Goal: Information Seeking & Learning: Check status

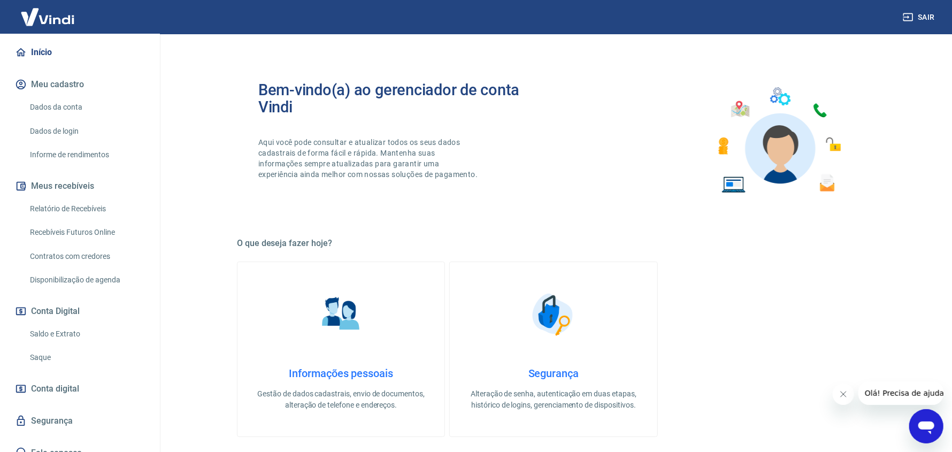
scroll to position [105, 0]
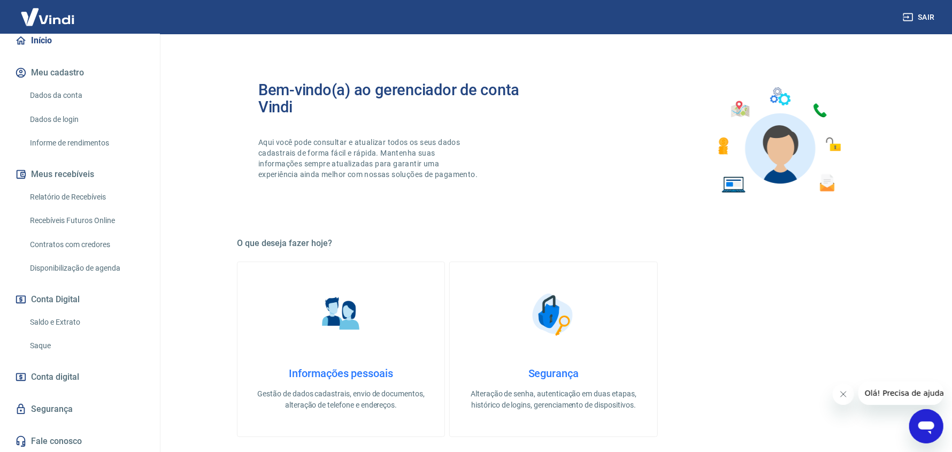
click at [90, 202] on link "Relatório de Recebíveis" at bounding box center [86, 197] width 121 height 22
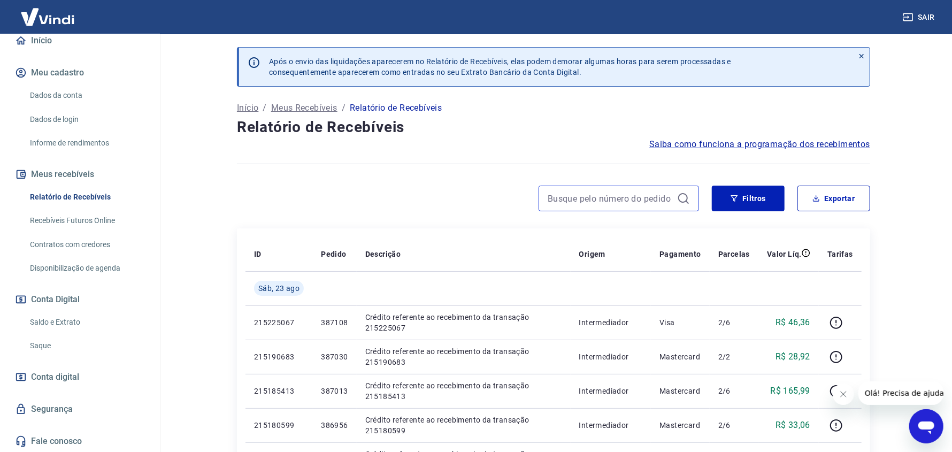
click at [587, 195] on input at bounding box center [609, 198] width 125 height 16
paste input "361194/1/F"
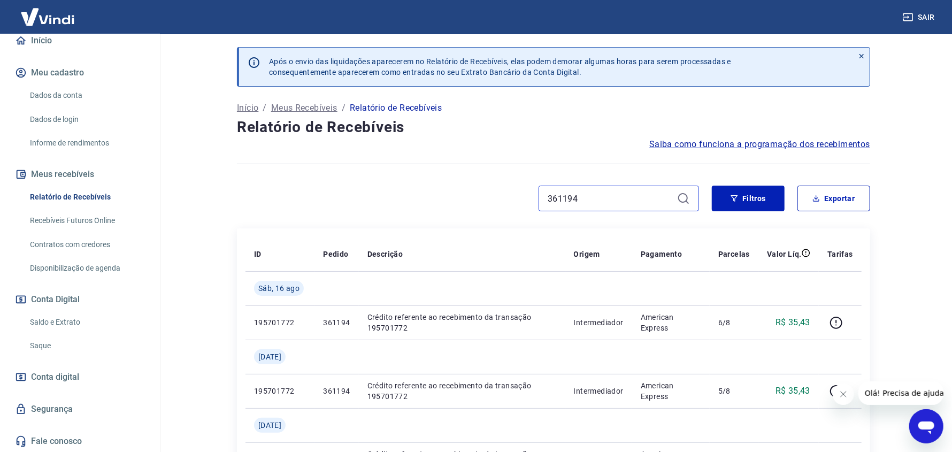
drag, startPoint x: 589, startPoint y: 198, endPoint x: 477, endPoint y: 163, distance: 117.7
click at [460, 186] on div "361194" at bounding box center [468, 198] width 462 height 26
paste input "70921/1/D"
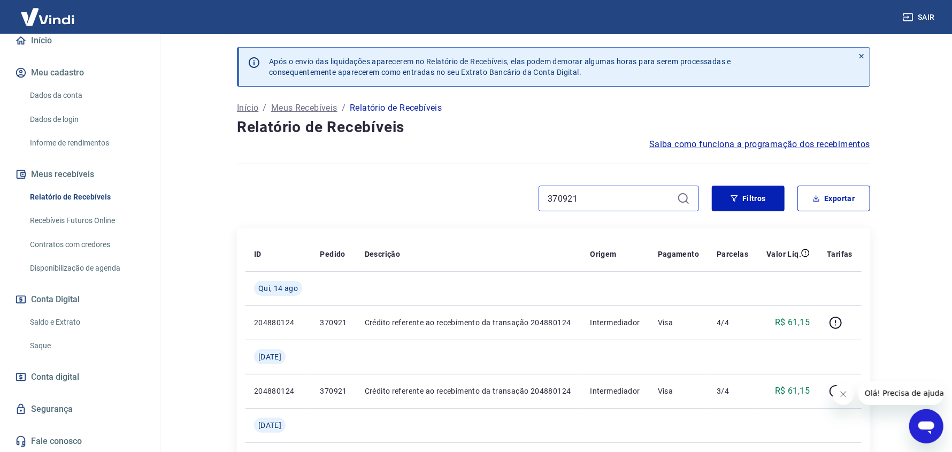
click at [594, 196] on input "370921" at bounding box center [609, 198] width 125 height 16
paste input "1040/1/D"
click at [615, 191] on input "371040" at bounding box center [609, 198] width 125 height 16
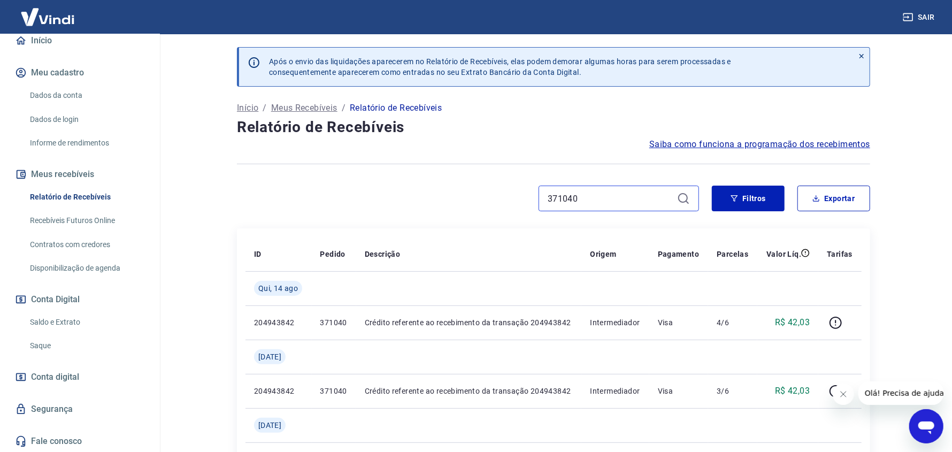
paste input "230/1/D"
click at [589, 199] on input "371230" at bounding box center [609, 198] width 125 height 16
paste input "74/1/D"
click at [635, 201] on input "371274" at bounding box center [609, 198] width 125 height 16
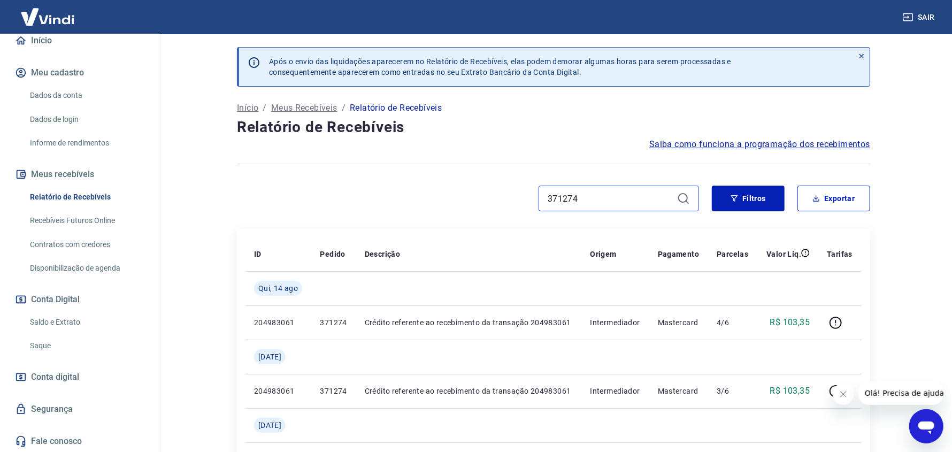
click at [635, 201] on input "371274" at bounding box center [609, 198] width 125 height 16
paste input "382/1/D"
click at [587, 197] on input "371382" at bounding box center [609, 198] width 125 height 16
paste input "453/1/D"
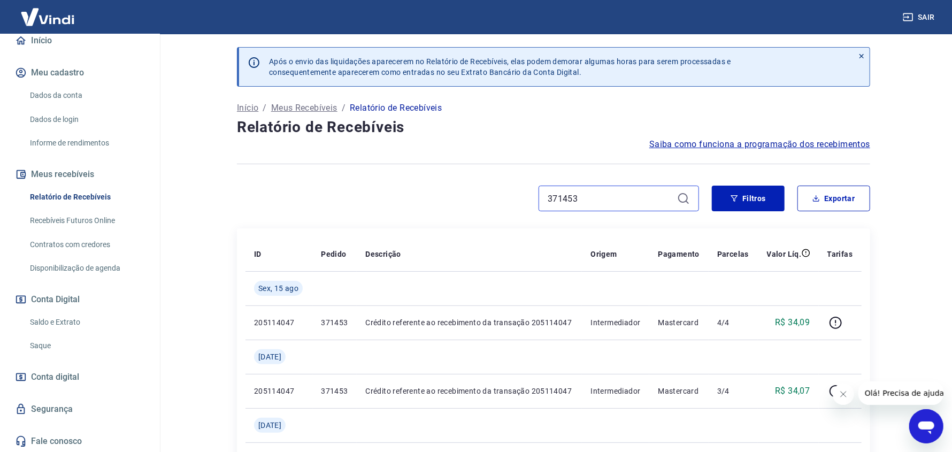
click at [579, 198] on input "371453" at bounding box center [609, 198] width 125 height 16
paste input "60/1/D"
click at [568, 193] on input "371460" at bounding box center [609, 198] width 125 height 16
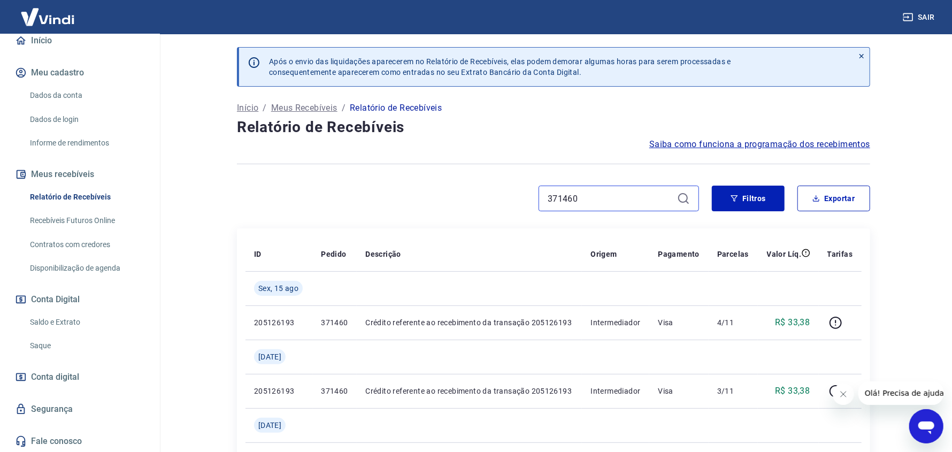
paste input "4885/1/C"
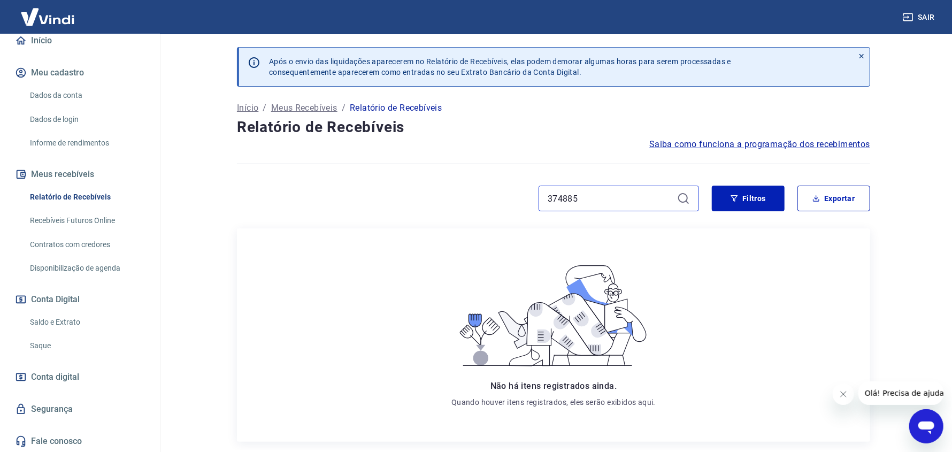
click at [573, 196] on input "374885" at bounding box center [609, 198] width 125 height 16
paste input "8053/1/C"
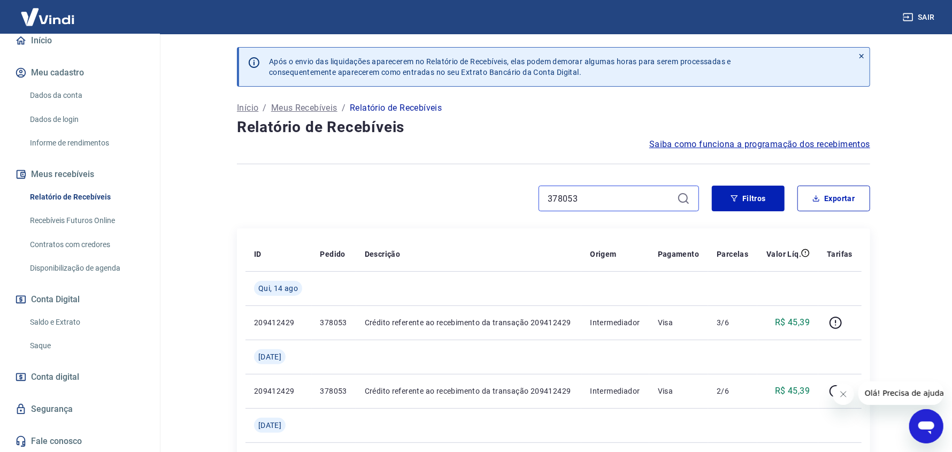
click at [600, 191] on input "378053" at bounding box center [609, 198] width 125 height 16
paste input "148/1/C"
click at [591, 194] on input "378148" at bounding box center [609, 198] width 125 height 16
click at [590, 194] on input "378148" at bounding box center [609, 198] width 125 height 16
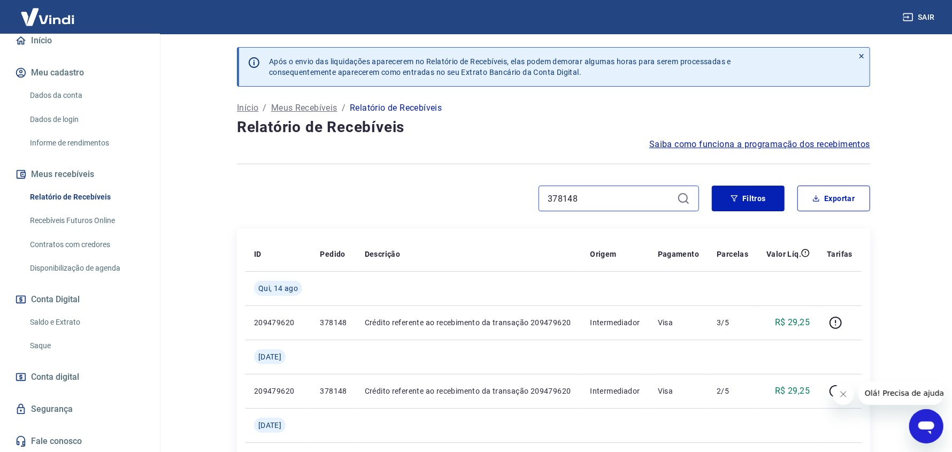
paste input "63/1/C"
click at [608, 200] on input "378163" at bounding box center [609, 198] width 125 height 16
paste input "234/1/C"
click at [606, 202] on input "378234" at bounding box center [609, 198] width 125 height 16
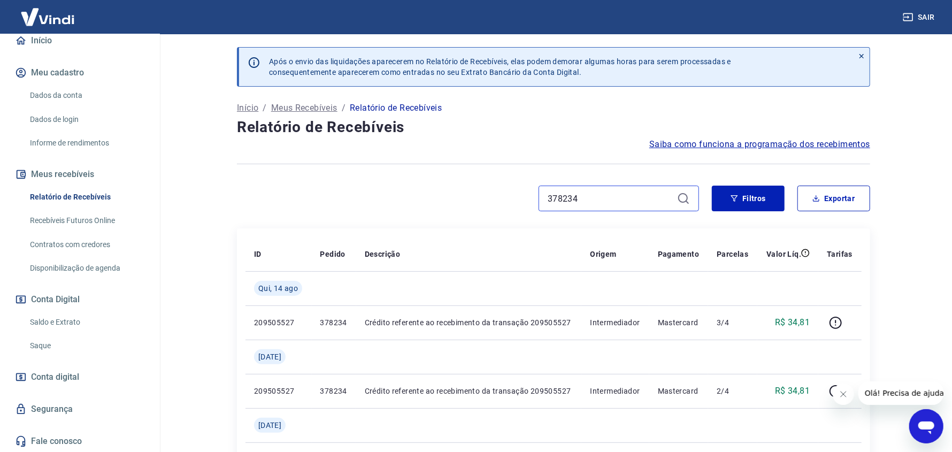
drag, startPoint x: 606, startPoint y: 202, endPoint x: 612, endPoint y: 203, distance: 6.6
click at [605, 201] on input "378234" at bounding box center [609, 198] width 125 height 16
paste input "415/1/C"
click at [580, 196] on input "378415" at bounding box center [609, 198] width 125 height 16
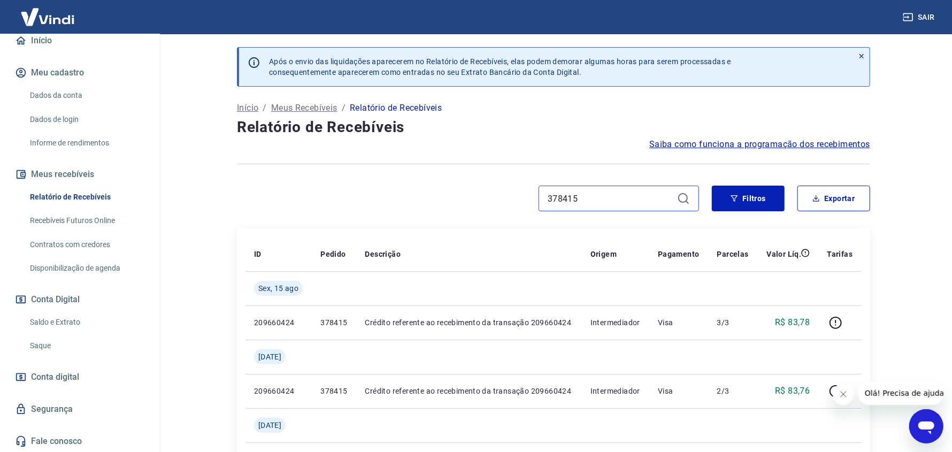
paste input "41/1/C"
click at [566, 203] on input "378441" at bounding box center [609, 198] width 125 height 16
paste input "512/1/C"
click at [574, 192] on input "378512" at bounding box center [609, 198] width 125 height 16
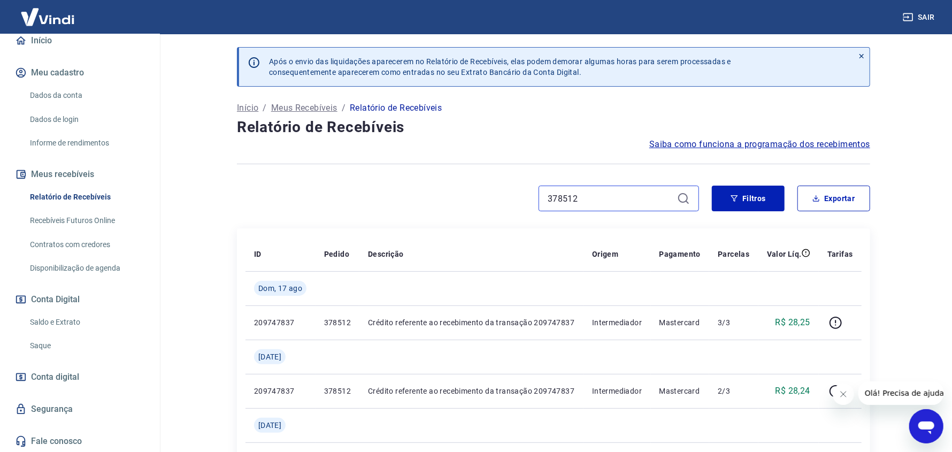
click at [574, 192] on input "378512" at bounding box center [609, 198] width 125 height 16
paste input "45/1/C"
click at [593, 205] on input "378545" at bounding box center [609, 198] width 125 height 16
paste input "85744/1/B"
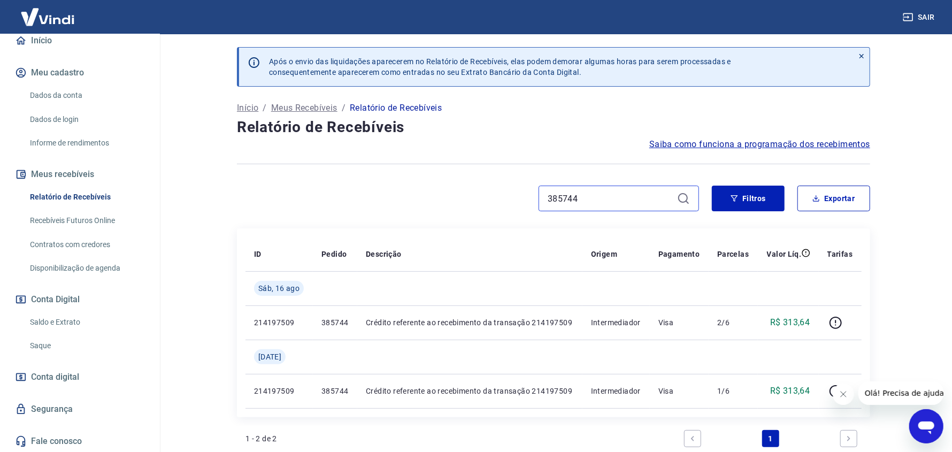
click at [601, 191] on input "385744" at bounding box center [609, 198] width 125 height 16
paste input "57/1/B"
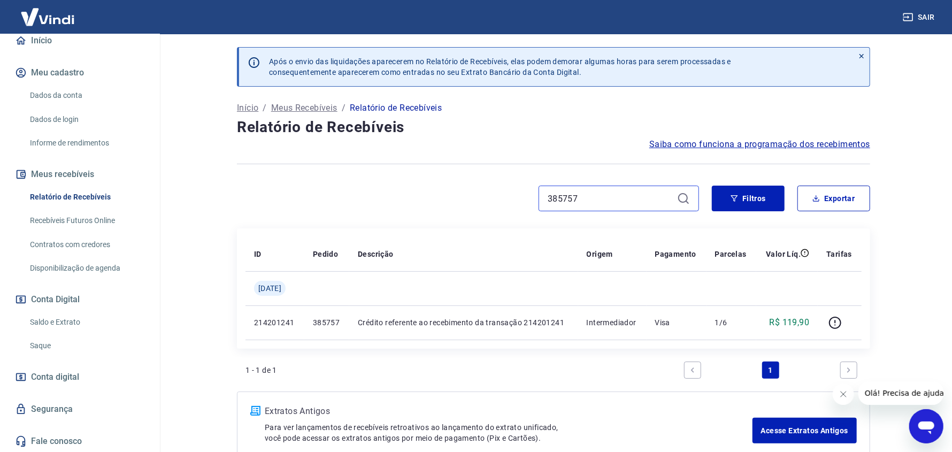
click at [628, 192] on input "385757" at bounding box center [609, 198] width 125 height 16
paste input "90157/1"
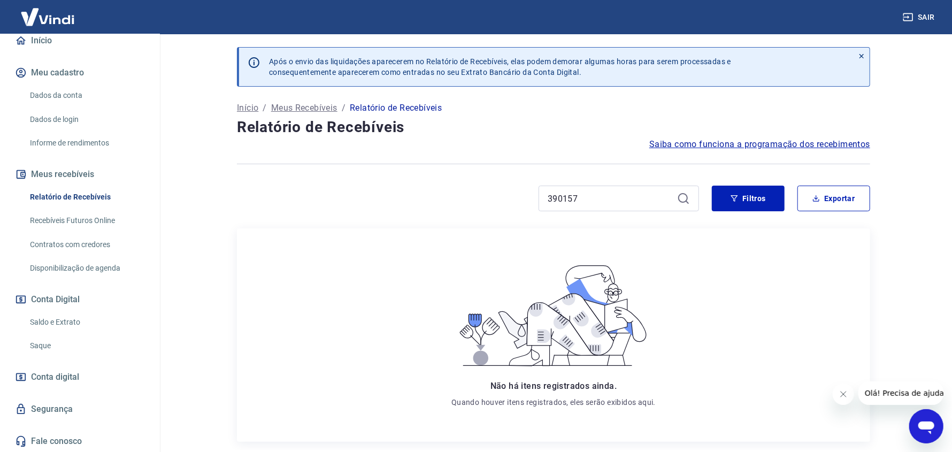
drag, startPoint x: 594, startPoint y: 183, endPoint x: 593, endPoint y: 191, distance: 8.2
click at [594, 183] on div "Após o envio das liquidações aparecerem no Relatório de Recebíveis, elas podem …" at bounding box center [553, 285] width 659 height 503
click at [593, 191] on input "390157" at bounding box center [609, 198] width 125 height 16
paste input "435/1/A"
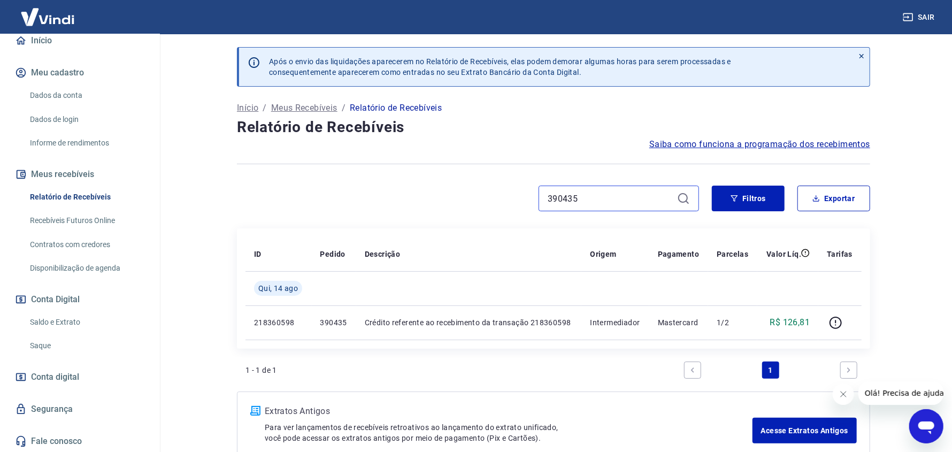
click at [568, 199] on input "390435" at bounding box center [609, 198] width 125 height 16
paste input "76/1/A"
click at [592, 188] on div "390476" at bounding box center [618, 198] width 160 height 26
click at [591, 189] on div "390476" at bounding box center [618, 198] width 160 height 26
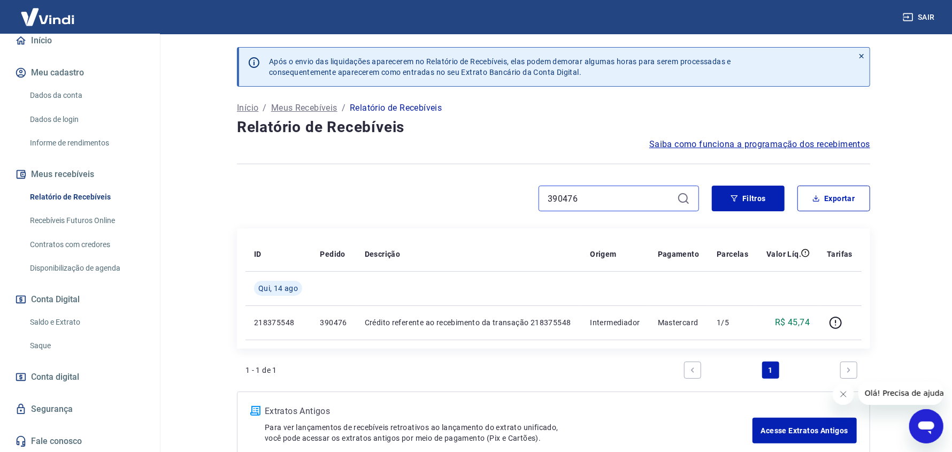
click at [590, 191] on input "390476" at bounding box center [609, 198] width 125 height 16
paste input "559/1"
click at [586, 205] on input "390559" at bounding box center [609, 198] width 125 height 16
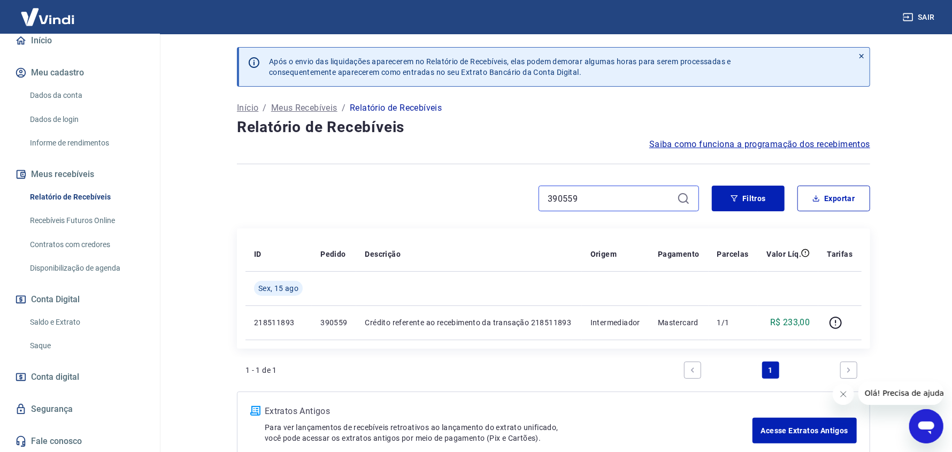
paste input "660/1/A"
click at [589, 205] on input "390660" at bounding box center [609, 198] width 125 height 16
paste input "779/1/A"
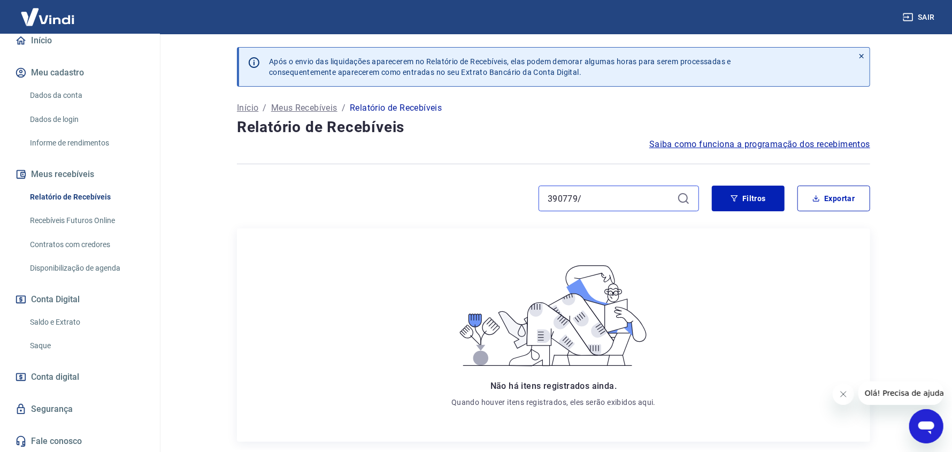
click at [587, 205] on input "390779/" at bounding box center [609, 198] width 125 height 16
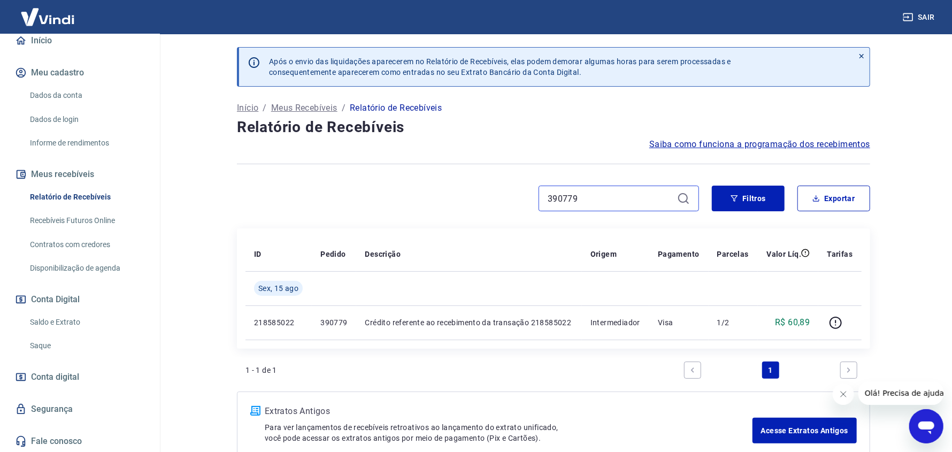
click at [576, 193] on input "390779" at bounding box center [609, 198] width 125 height 16
paste input "879/1/A"
click at [565, 198] on input "390879" at bounding box center [609, 198] width 125 height 16
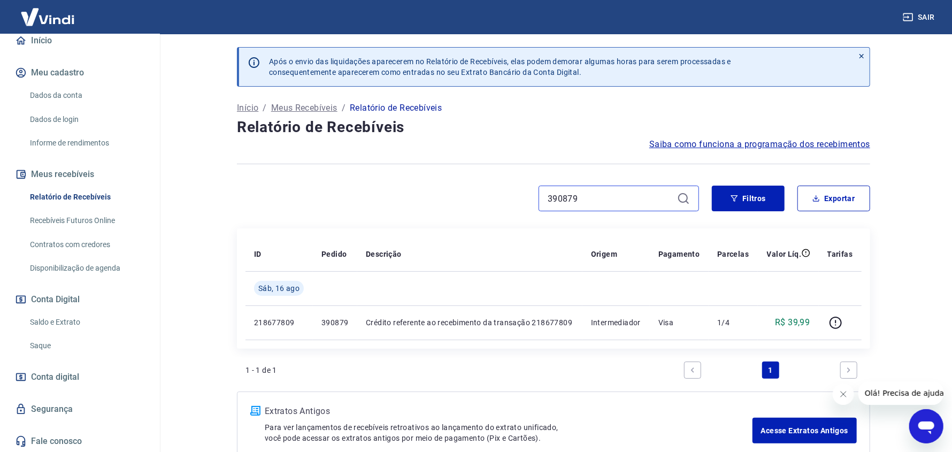
paste input "955/1/A"
click at [579, 200] on input "390955" at bounding box center [609, 198] width 125 height 16
paste input "157/1"
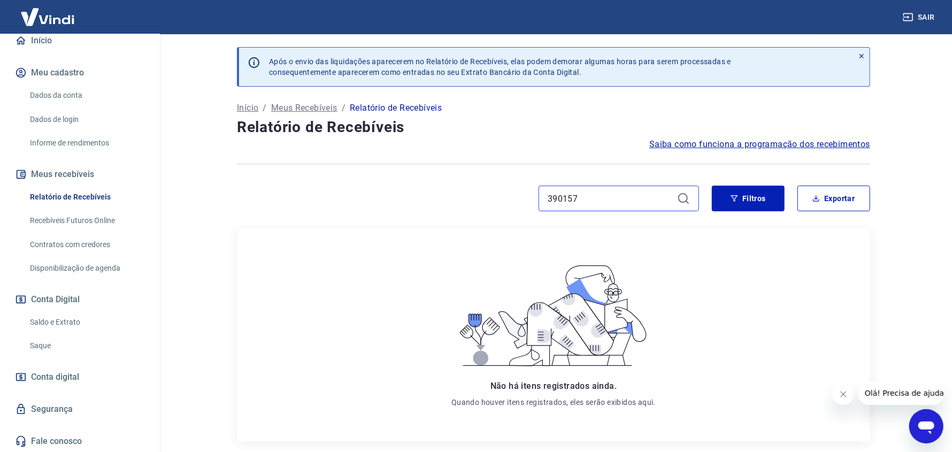
click at [608, 203] on input "390157" at bounding box center [609, 198] width 125 height 16
paste input "78601/1/C"
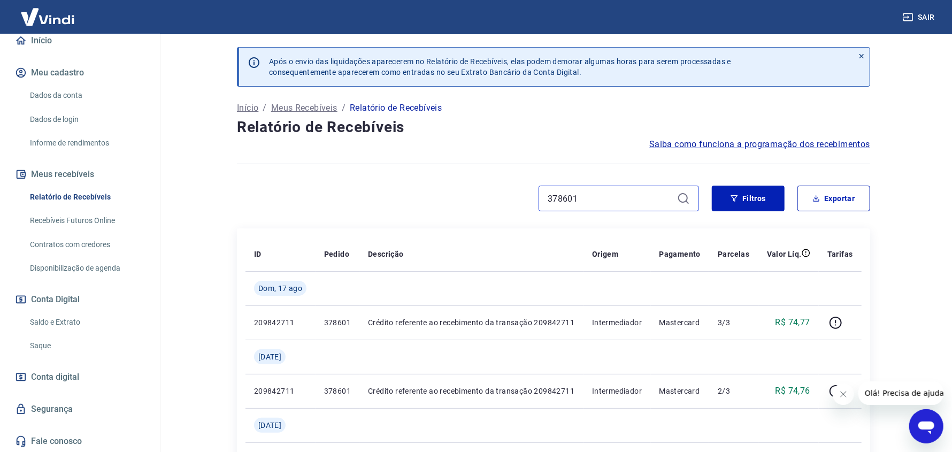
click at [612, 204] on input "378601" at bounding box center [609, 198] width 125 height 16
paste input "64/1/C"
click at [621, 202] on input "378664" at bounding box center [609, 198] width 125 height 16
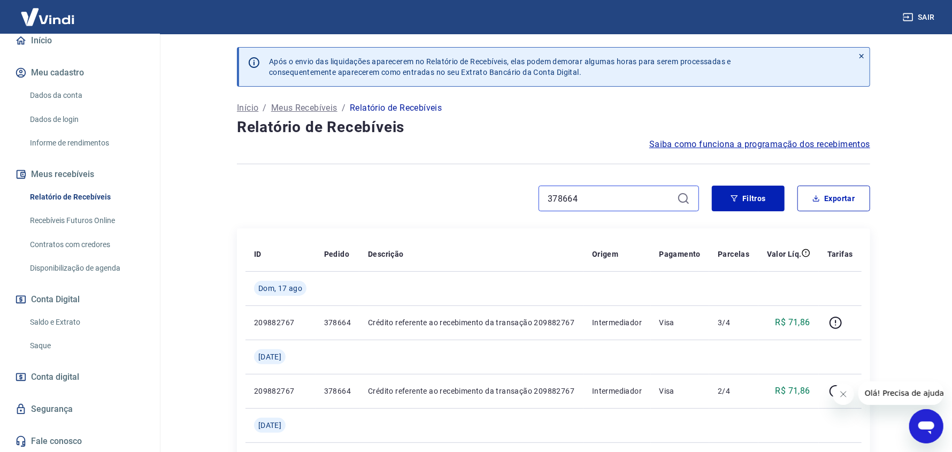
paste input "746/1/C"
click at [614, 203] on input "378746" at bounding box center [609, 198] width 125 height 16
paste input "835/1/C"
click at [608, 199] on input "378835" at bounding box center [609, 198] width 125 height 16
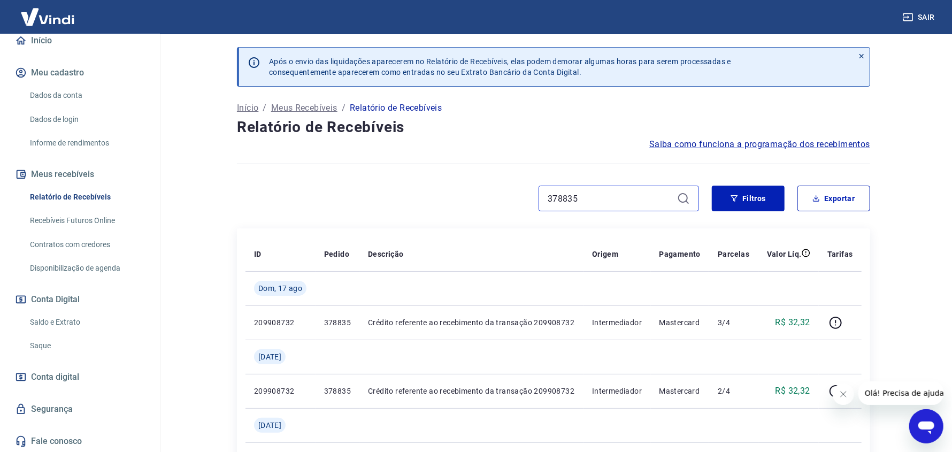
click at [608, 199] on input "378835" at bounding box center [609, 198] width 125 height 16
paste input "9034/1/C"
click at [547, 191] on input "379034" at bounding box center [609, 198] width 125 height 16
paste input "52/1/C"
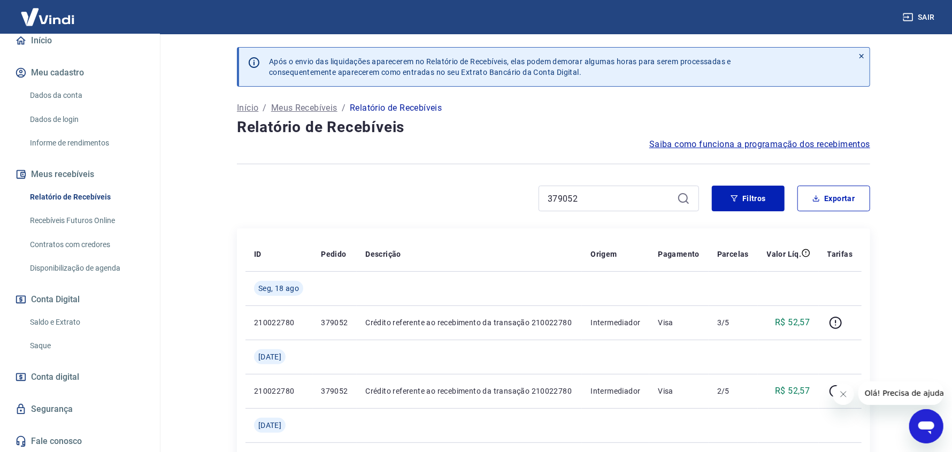
click at [540, 199] on div "379052" at bounding box center [618, 198] width 160 height 26
drag, startPoint x: 540, startPoint y: 199, endPoint x: 586, endPoint y: 191, distance: 46.2
click at [556, 195] on div "379052" at bounding box center [618, 198] width 160 height 26
click at [565, 192] on input "379052" at bounding box center [609, 198] width 125 height 16
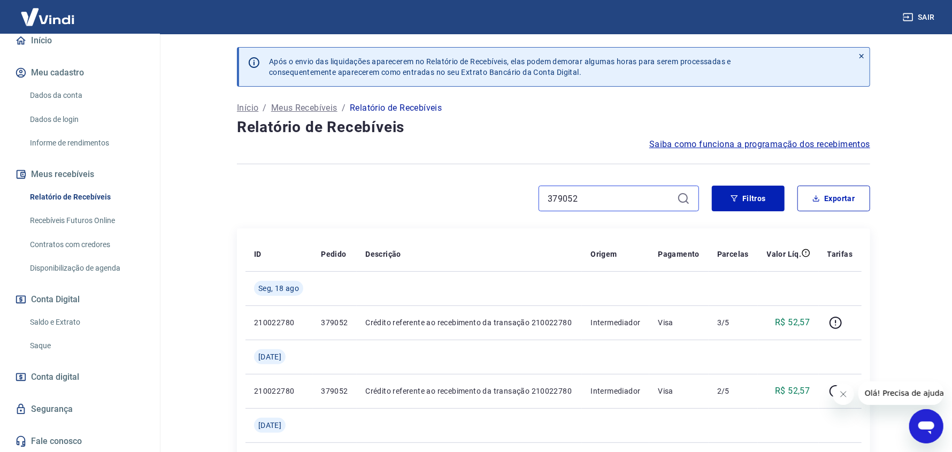
paste input "77/1/C"
click at [570, 202] on input "379077" at bounding box center [609, 198] width 125 height 16
paste input "136/1/C"
click at [559, 188] on div "379136" at bounding box center [618, 198] width 160 height 26
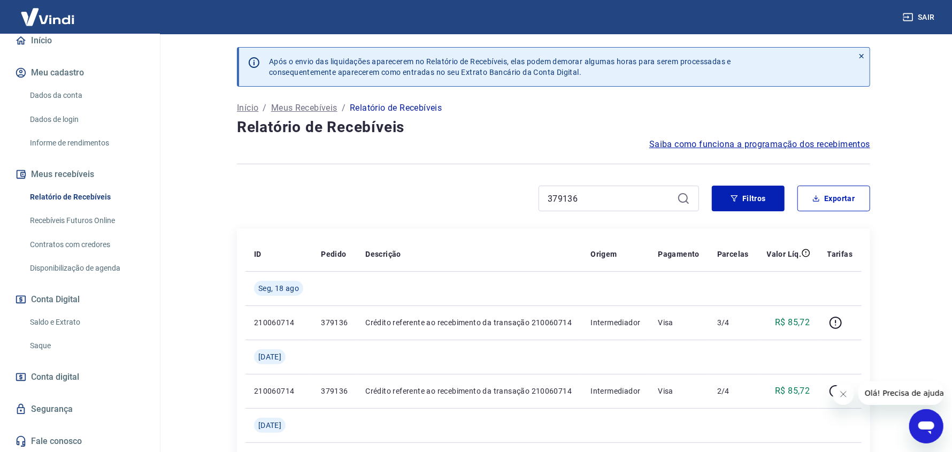
click at [559, 188] on div "379136" at bounding box center [618, 198] width 160 height 26
click at [559, 197] on input "379136" at bounding box center [609, 198] width 125 height 16
paste input "86576/1/B"
click at [567, 198] on input "386576" at bounding box center [609, 198] width 125 height 16
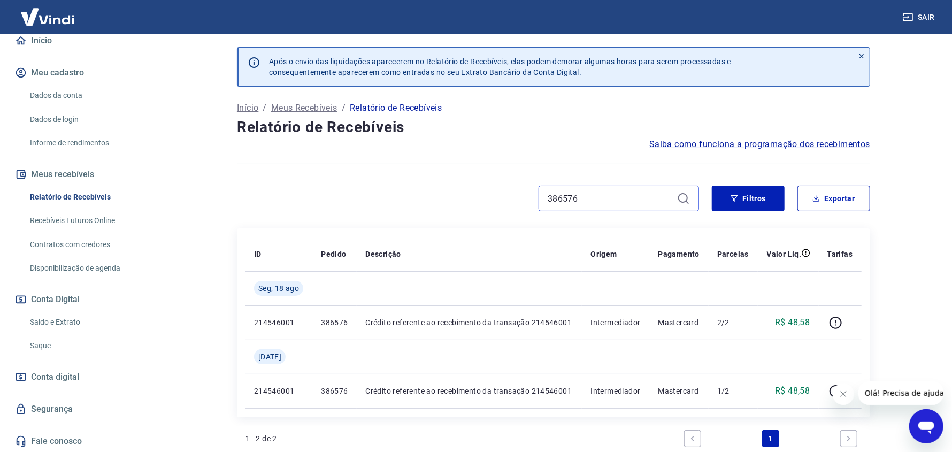
click at [567, 198] on input "386576" at bounding box center [609, 198] width 125 height 16
paste input "90157/1"
type input "390157"
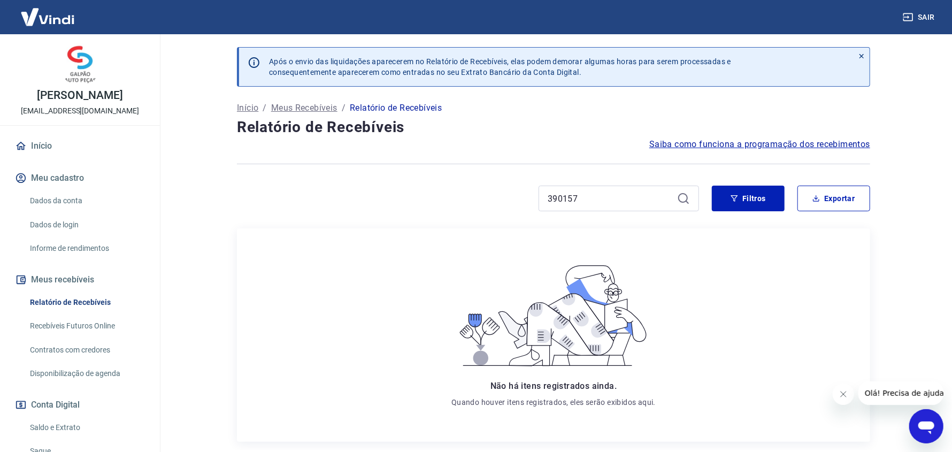
scroll to position [105, 0]
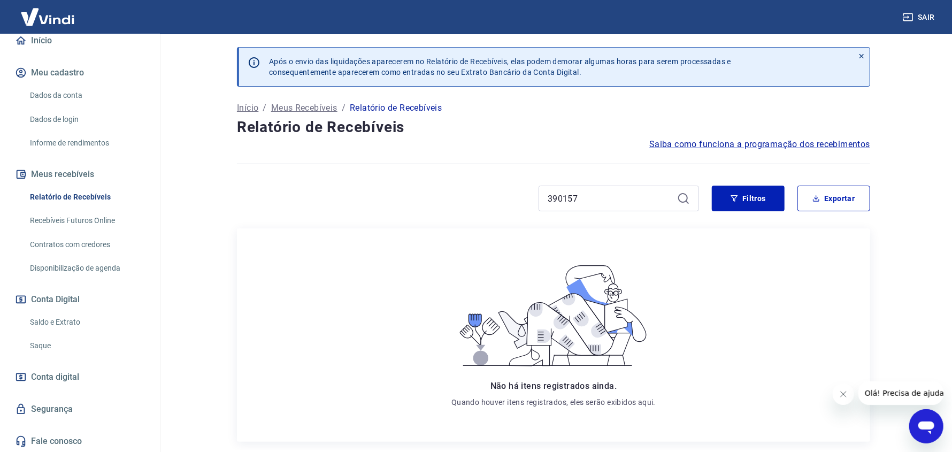
click at [612, 209] on div "390157" at bounding box center [618, 198] width 160 height 26
click at [607, 198] on input "390157" at bounding box center [609, 198] width 125 height 16
paste input "1010/1/A"
click at [558, 201] on input "391010" at bounding box center [609, 198] width 125 height 16
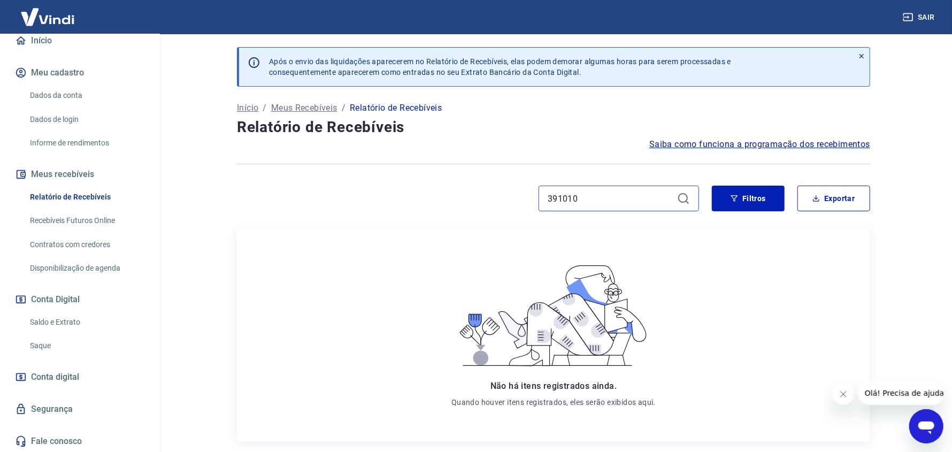
click at [558, 201] on input "391010" at bounding box center [609, 198] width 125 height 16
paste input "1/1"
click at [541, 200] on div "391011" at bounding box center [618, 198] width 160 height 26
click at [576, 195] on input "391011" at bounding box center [609, 198] width 125 height 16
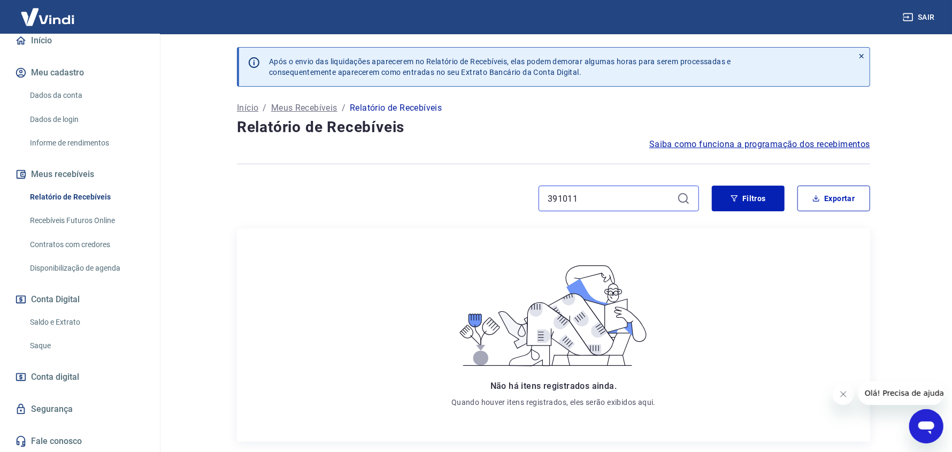
paste input "90/1/A"
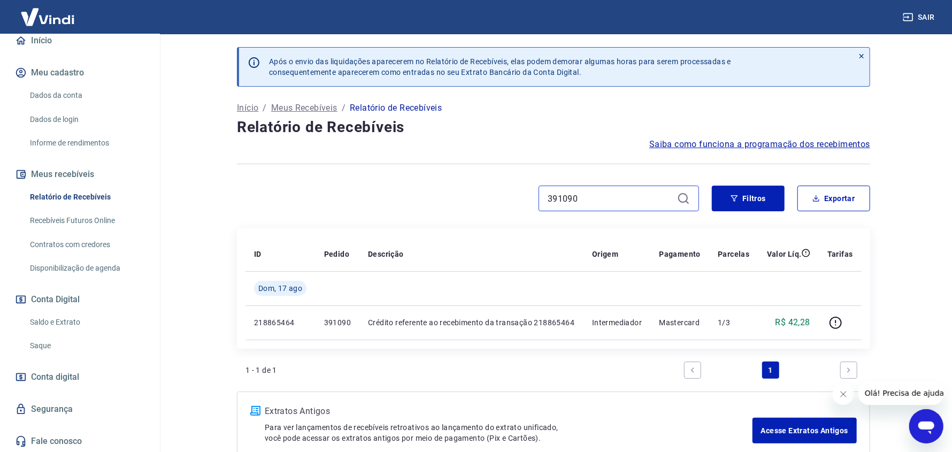
click at [587, 199] on input "391090" at bounding box center [609, 198] width 125 height 16
paste input "9/1/A"
click at [580, 202] on input "391099" at bounding box center [609, 198] width 125 height 16
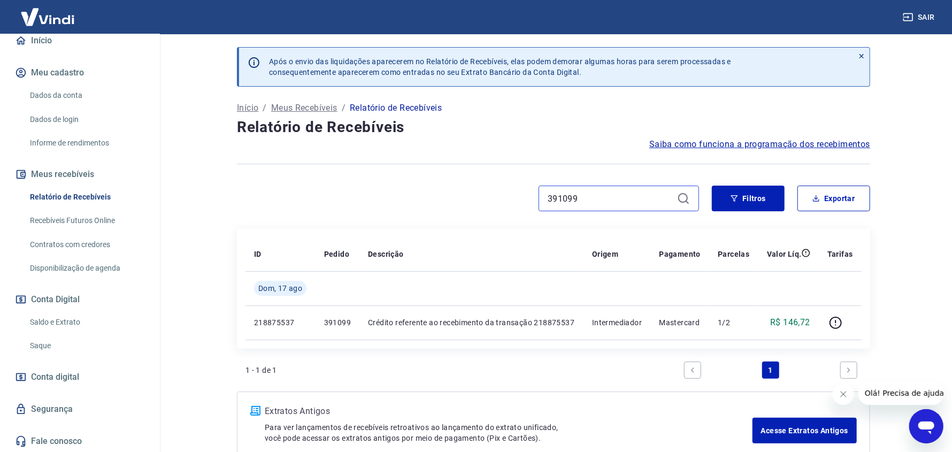
paste input "207/1/A"
click at [537, 199] on div "391207" at bounding box center [468, 198] width 462 height 26
click at [569, 196] on input "391207" at bounding box center [609, 198] width 125 height 16
paste input "12/1/A"
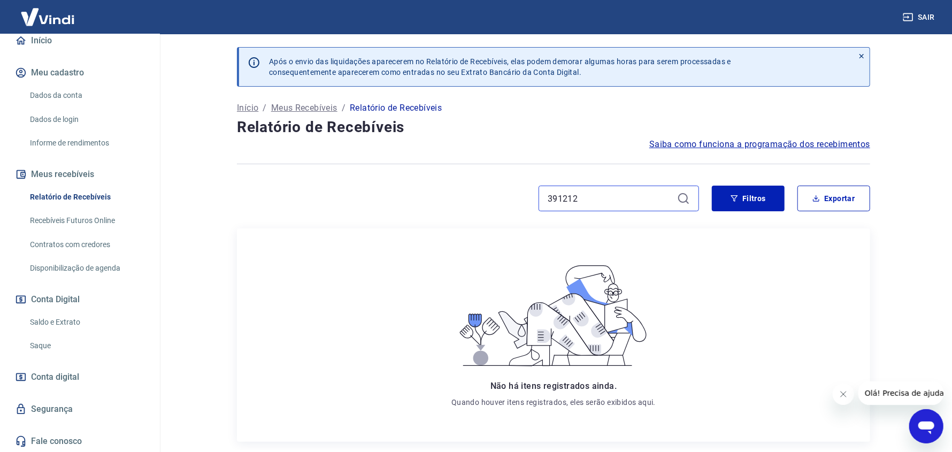
click at [561, 191] on input "391212" at bounding box center [609, 198] width 125 height 16
paste input "39/1/A"
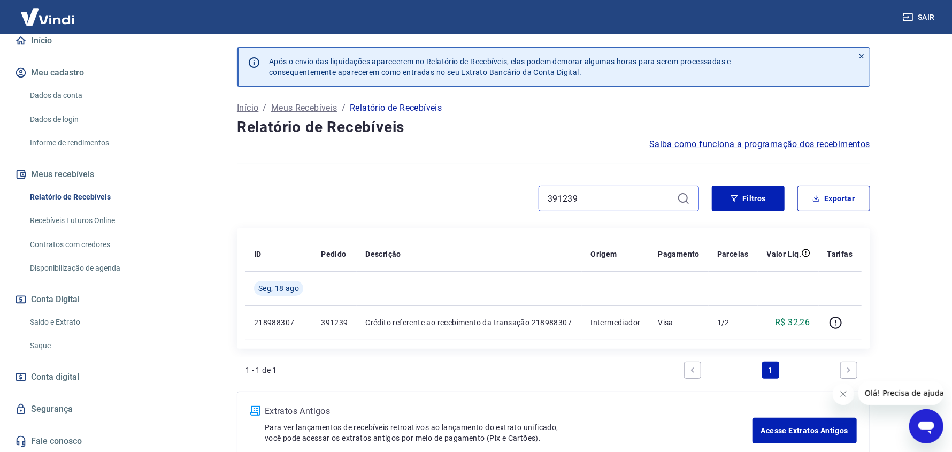
click at [587, 194] on input "391239" at bounding box center [609, 198] width 125 height 16
paste input "4272/1"
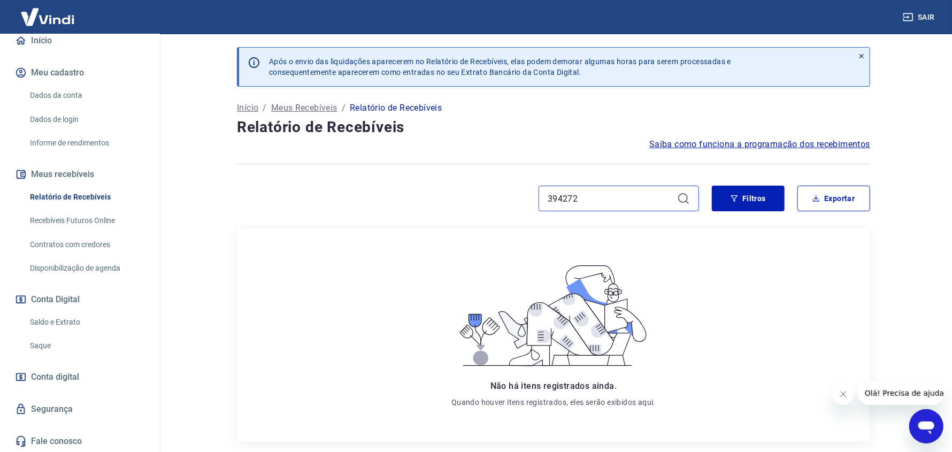
click at [598, 195] on input "394272" at bounding box center [609, 198] width 125 height 16
paste input "344480/1/J"
click at [598, 195] on input "394272344480/1/J" at bounding box center [609, 198] width 125 height 16
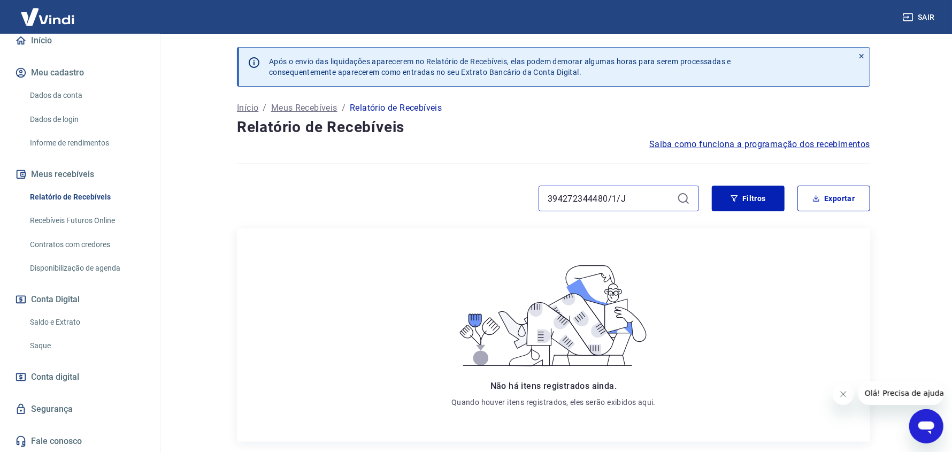
click at [598, 195] on input "394272344480/1/J" at bounding box center [609, 198] width 125 height 16
paste input
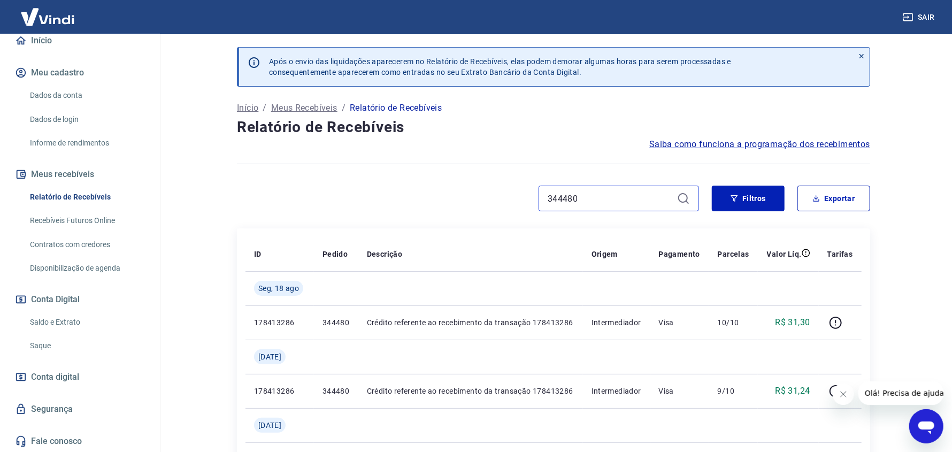
click at [579, 202] on input "344480" at bounding box center [609, 198] width 125 height 16
paste input "74885/1/C"
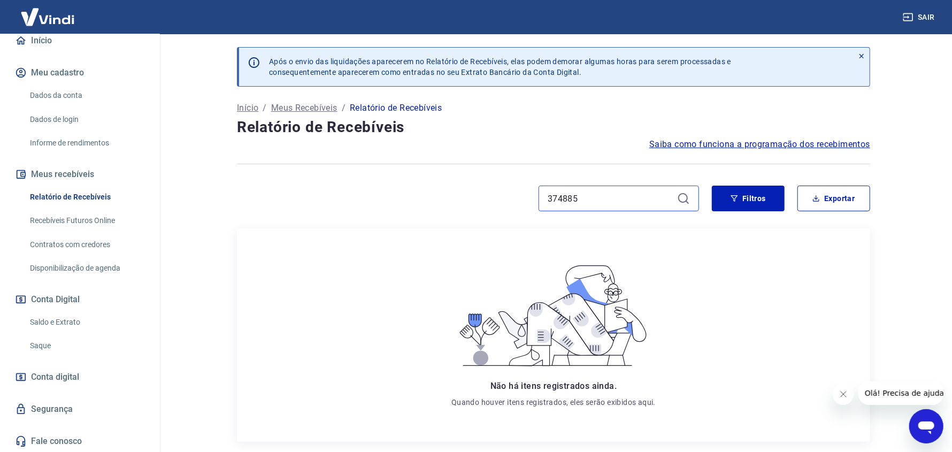
click at [584, 206] on input "374885" at bounding box center [609, 198] width 125 height 16
paste input "61772/1/F"
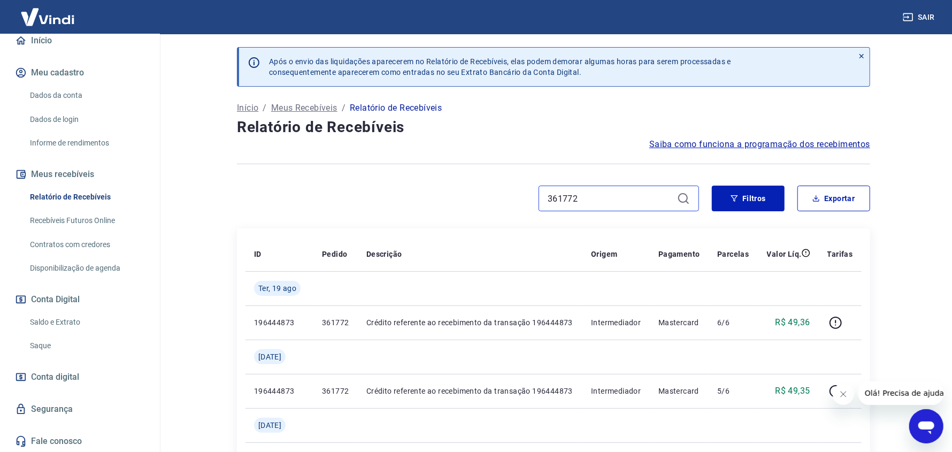
click at [597, 203] on input "361772" at bounding box center [609, 198] width 125 height 16
click at [565, 204] on input "361772" at bounding box center [609, 198] width 125 height 16
paste input "929/1/F"
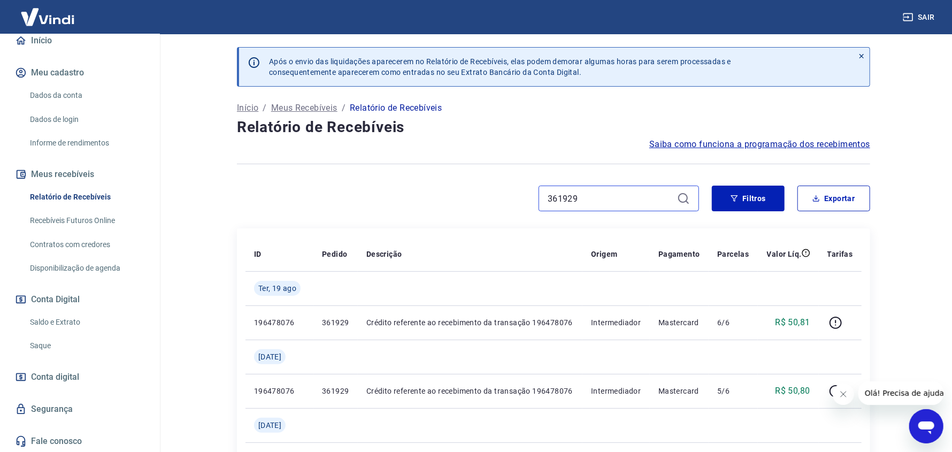
click at [603, 194] on input "361929" at bounding box center [609, 198] width 125 height 16
paste input "2106/1/F"
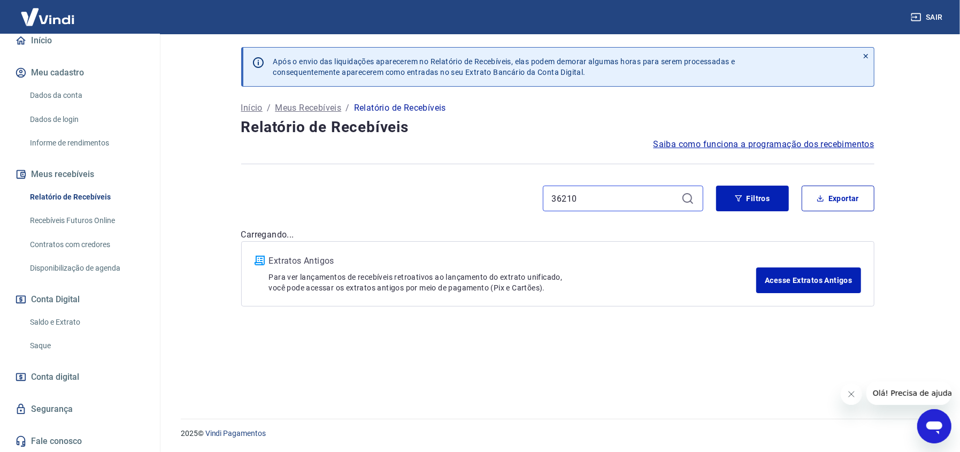
click at [602, 194] on input "36210" at bounding box center [614, 198] width 125 height 16
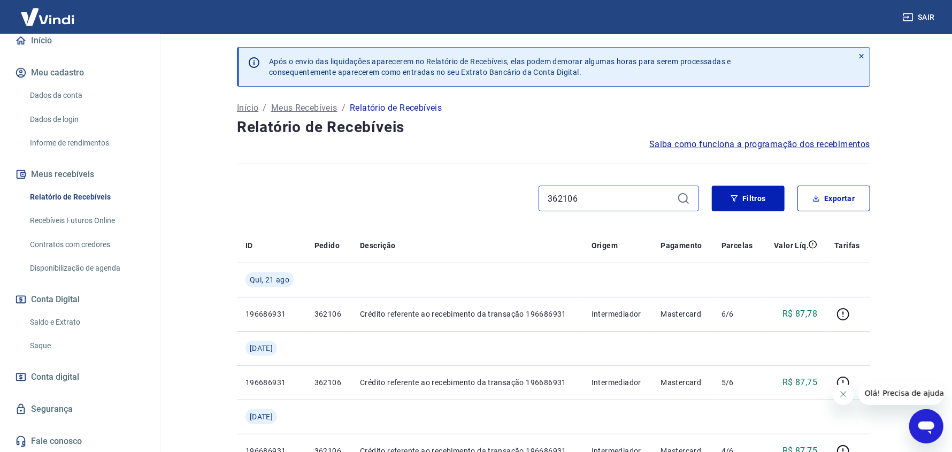
click at [599, 198] on input "362106" at bounding box center [609, 198] width 125 height 16
paste input "6017/1/E"
click at [571, 204] on input "366017" at bounding box center [609, 198] width 125 height 16
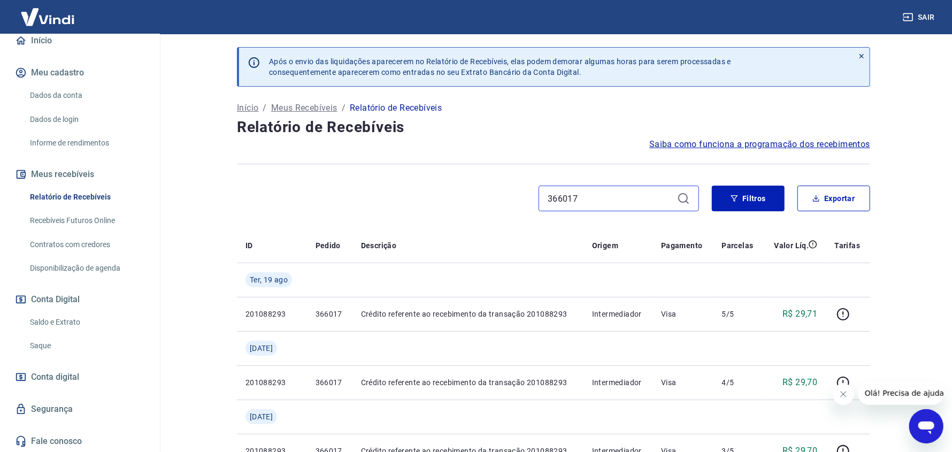
paste input "28/1/E"
click at [569, 195] on input "366028" at bounding box center [609, 198] width 125 height 16
paste input "199/1/E"
click at [587, 195] on input "366199" at bounding box center [609, 198] width 125 height 16
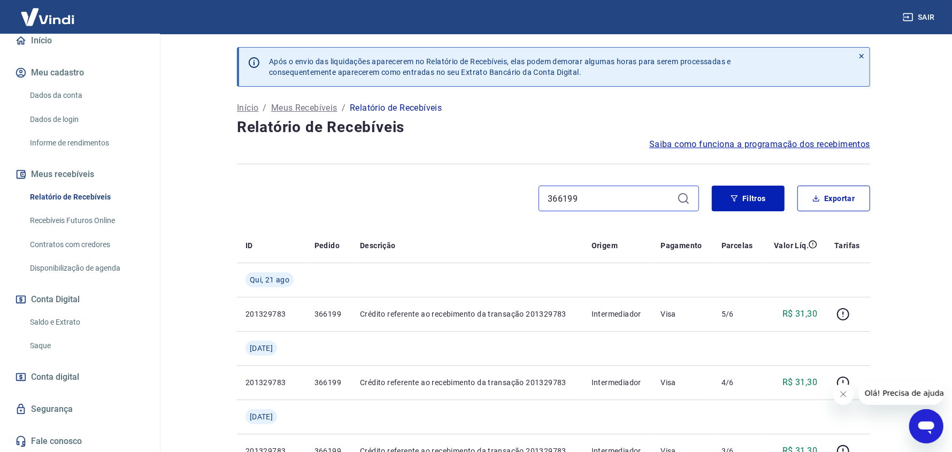
click at [587, 195] on input "366199" at bounding box center [609, 198] width 125 height 16
paste input "71777/1/D"
click at [587, 197] on input "371777" at bounding box center [609, 198] width 125 height 16
paste input "2173/1/D"
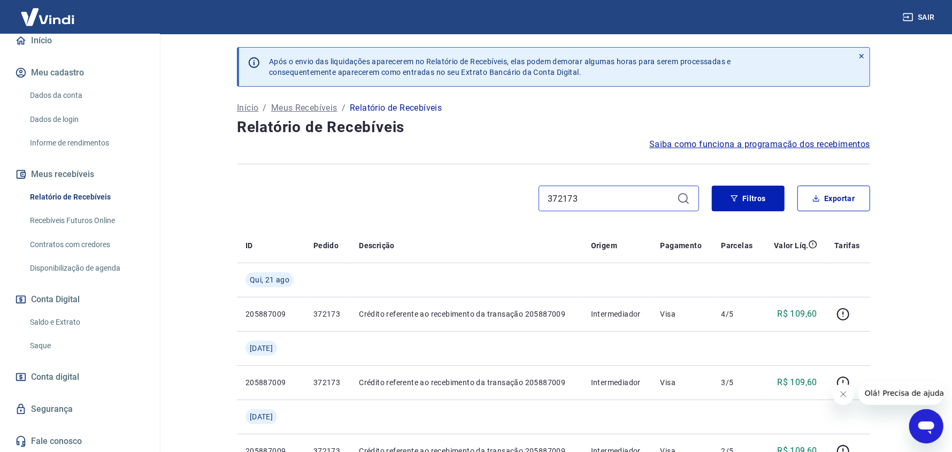
click at [564, 197] on input "372173" at bounding box center [609, 198] width 125 height 16
paste input "4885/1/C"
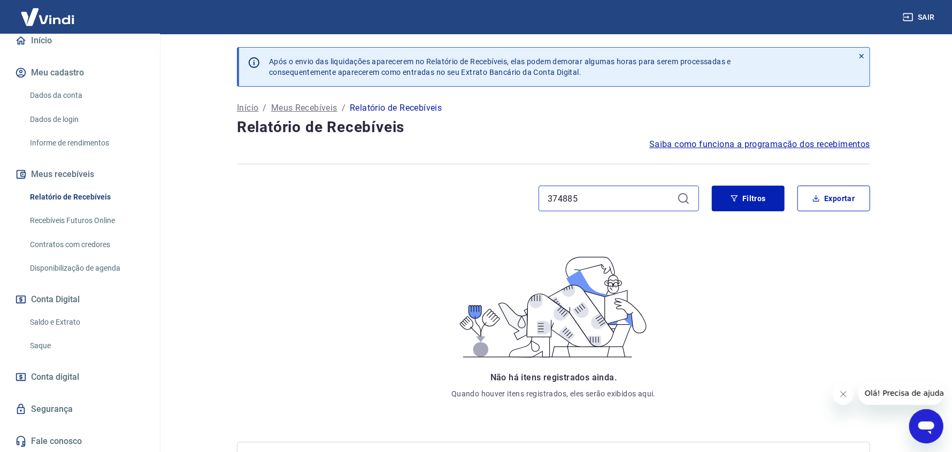
click at [561, 197] on input "374885" at bounding box center [609, 198] width 125 height 16
paste input "9337/1/C"
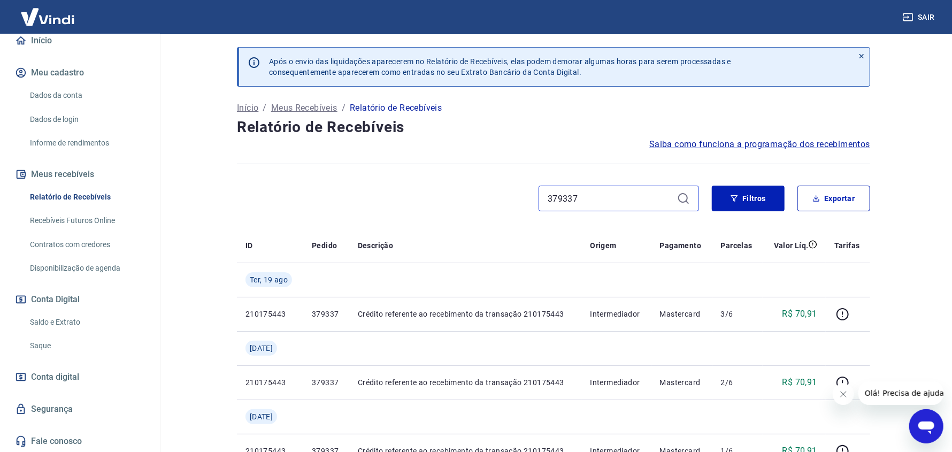
click at [567, 195] on input "379337" at bounding box center [609, 198] width 125 height 16
paste input "416/1/C"
click at [565, 201] on input "379416" at bounding box center [609, 198] width 125 height 16
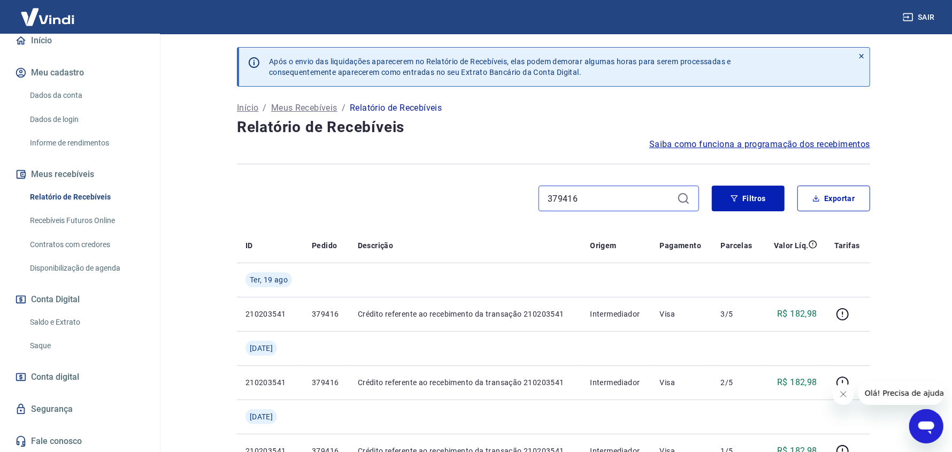
paste input "549/1/C"
click at [567, 212] on div "379549 Filtros Exportar" at bounding box center [553, 202] width 633 height 34
click at [565, 207] on div "379549" at bounding box center [618, 198] width 160 height 26
click at [562, 202] on input "379549" at bounding box center [609, 198] width 125 height 16
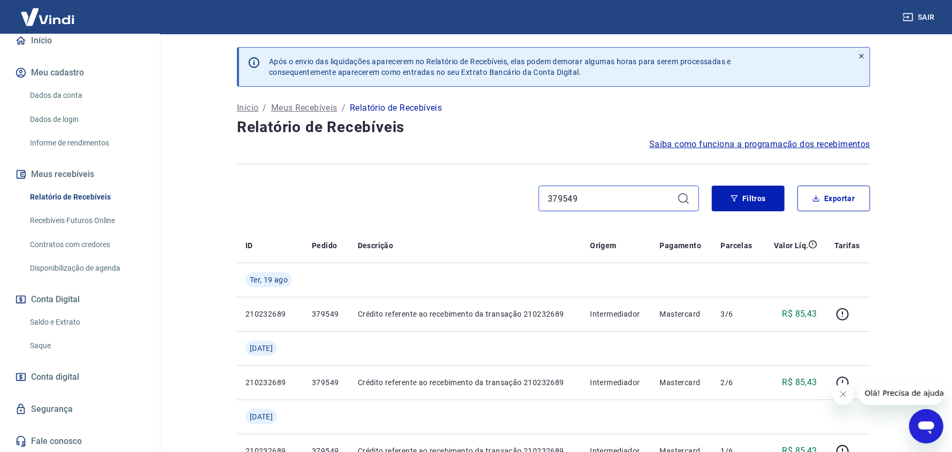
click at [562, 202] on input "379549" at bounding box center [609, 198] width 125 height 16
paste input "99/1/C"
click at [565, 192] on input "379599" at bounding box center [609, 198] width 125 height 16
paste input "675/1/C"
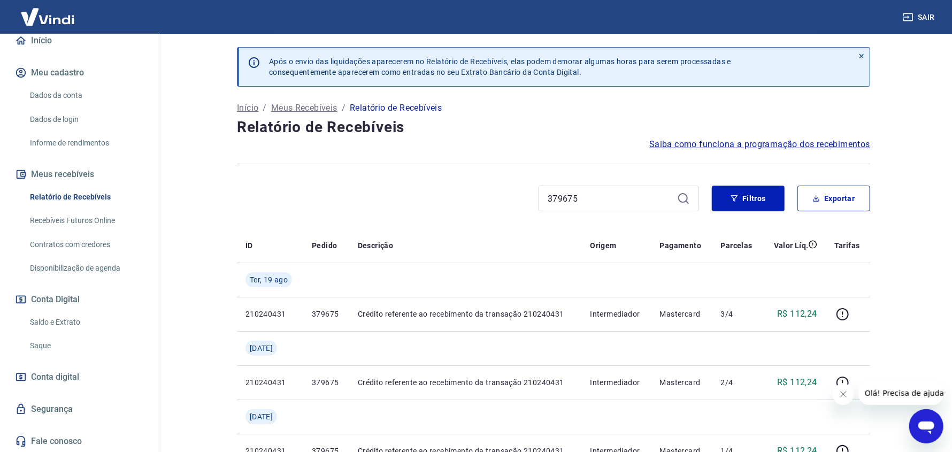
click at [550, 206] on div "379675" at bounding box center [618, 198] width 160 height 26
click at [550, 200] on input "379675" at bounding box center [609, 198] width 125 height 16
paste input "768/1/C"
click at [565, 191] on input "379768" at bounding box center [609, 198] width 125 height 16
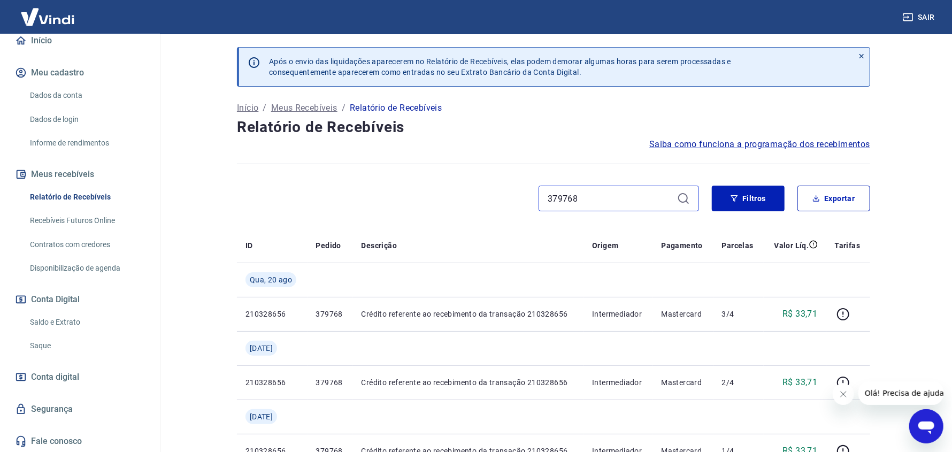
click at [565, 191] on input "379768" at bounding box center [609, 198] width 125 height 16
paste input "84/1/C"
click at [569, 196] on input "379784" at bounding box center [609, 198] width 125 height 16
paste input "80100/1/C"
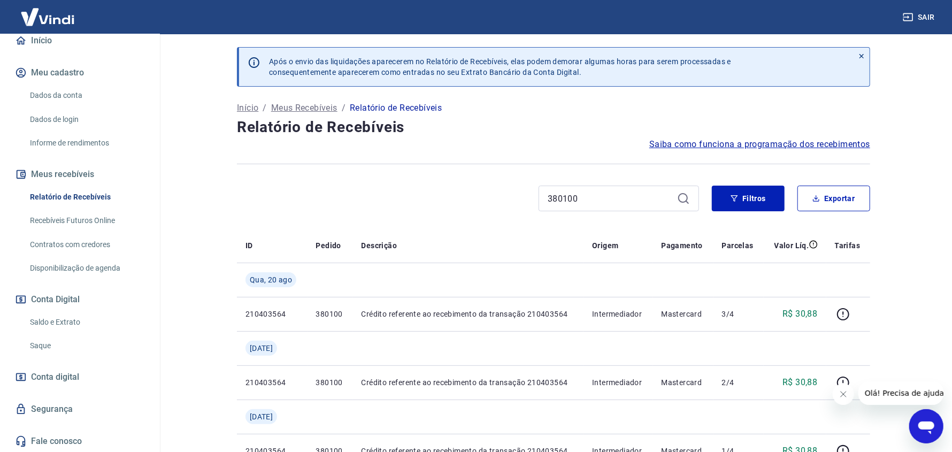
click at [560, 187] on div "380100" at bounding box center [618, 198] width 160 height 26
click at [561, 195] on input "380100" at bounding box center [609, 198] width 125 height 16
paste input "7/1/C"
type input "380107"
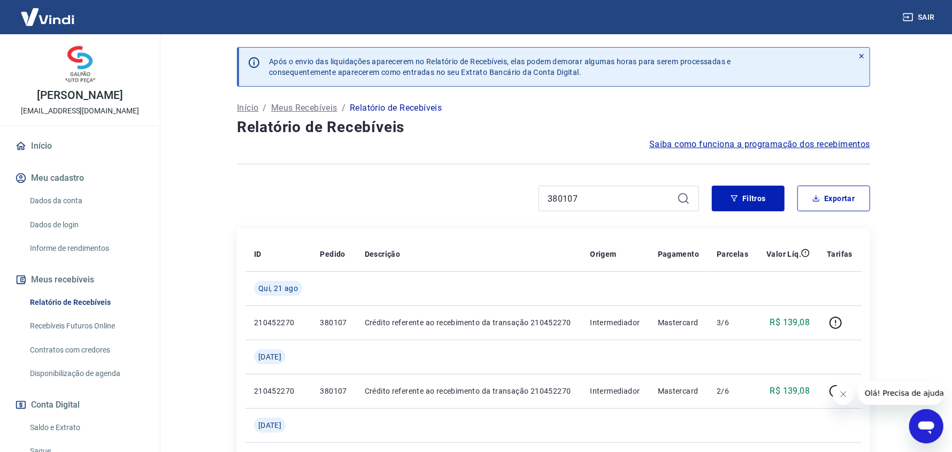
scroll to position [105, 0]
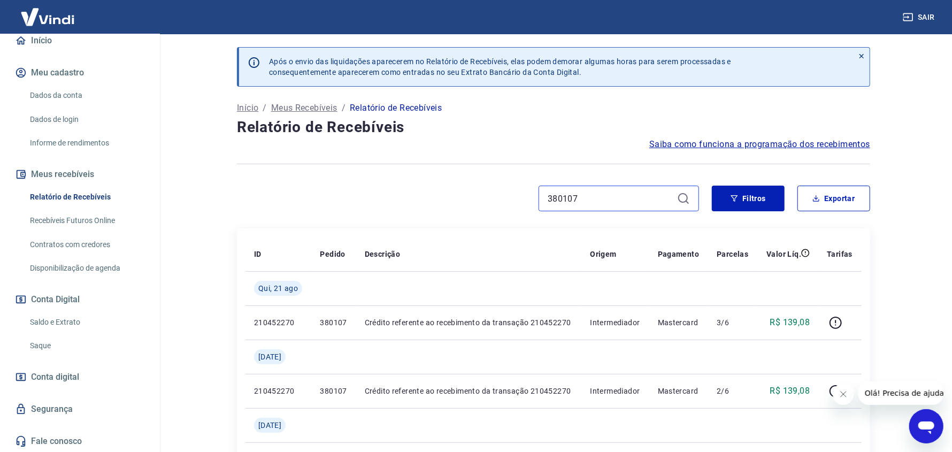
click at [559, 195] on input "380107" at bounding box center [609, 198] width 125 height 16
paste input "6594/1/B"
click at [553, 201] on input "386594" at bounding box center [609, 198] width 125 height 16
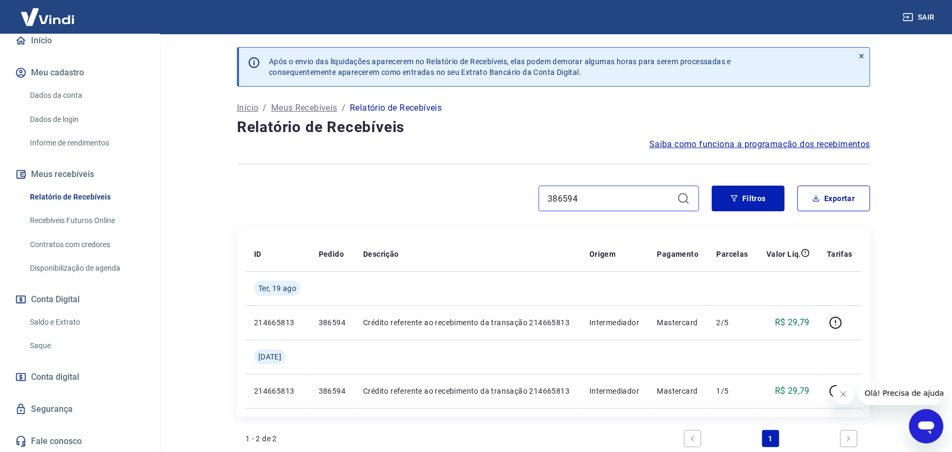
paste input "793/1/B"
click at [567, 202] on input "386793" at bounding box center [609, 198] width 125 height 16
paste input "91471/1/A"
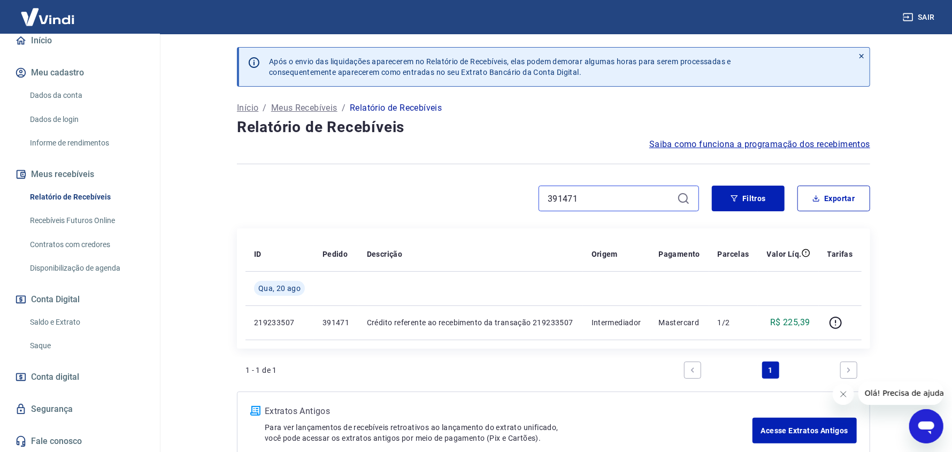
click at [575, 190] on input "391471" at bounding box center [609, 198] width 125 height 16
paste input "629/1/A"
click at [561, 195] on input "391629" at bounding box center [609, 198] width 125 height 16
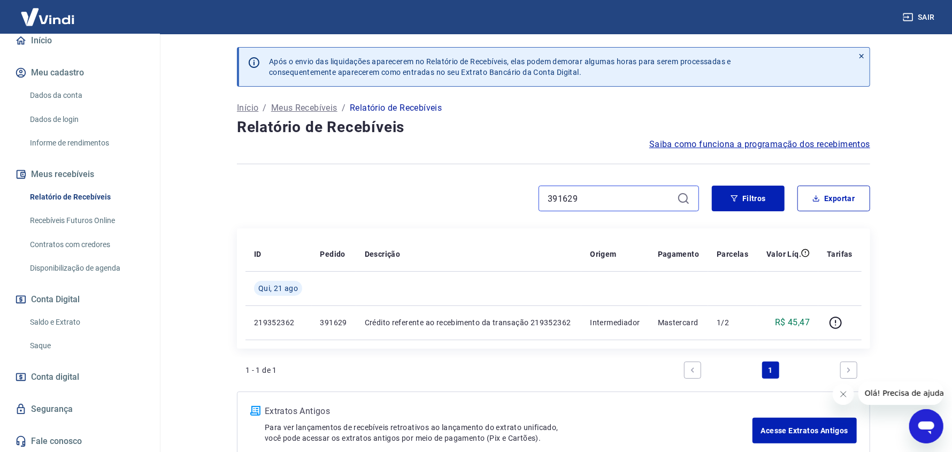
paste input "69/1/A"
type input "391669"
